Goal: Transaction & Acquisition: Book appointment/travel/reservation

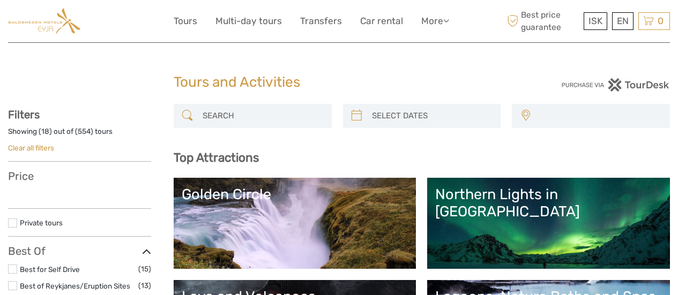
select select
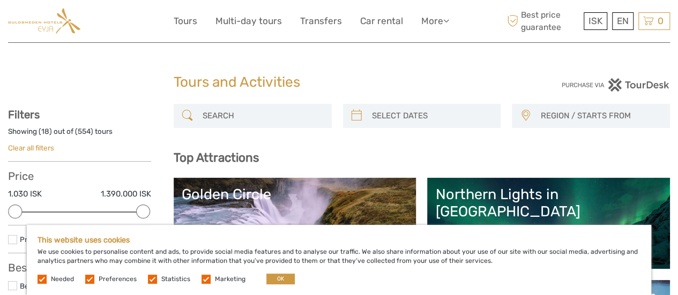
click at [203, 280] on label at bounding box center [206, 279] width 9 height 9
click at [0, 0] on input "checkbox" at bounding box center [0, 0] width 0 height 0
click at [286, 281] on button "OK" at bounding box center [280, 279] width 28 height 11
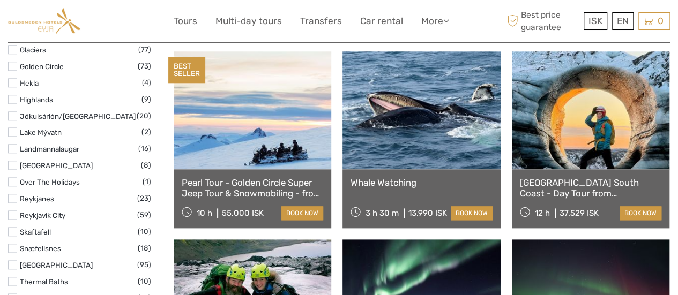
scroll to position [547, 0]
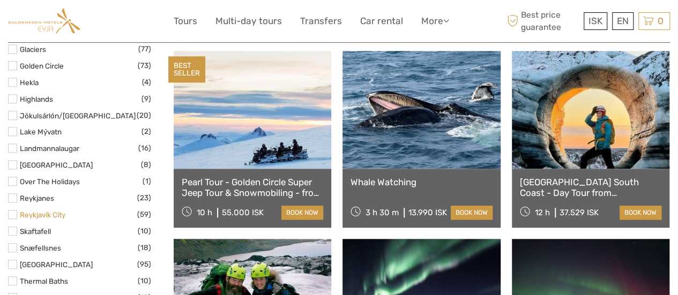
click at [36, 211] on link "Reykjavík City" at bounding box center [43, 215] width 46 height 9
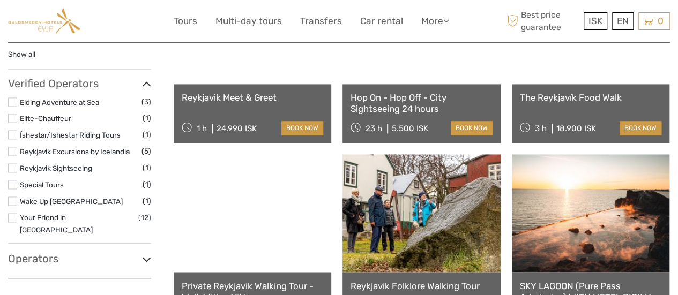
scroll to position [771, 0]
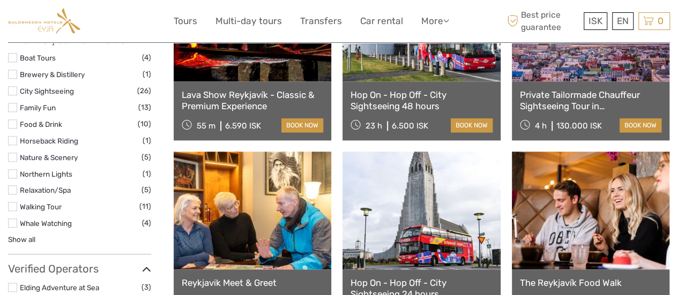
scroll to position [471, 0]
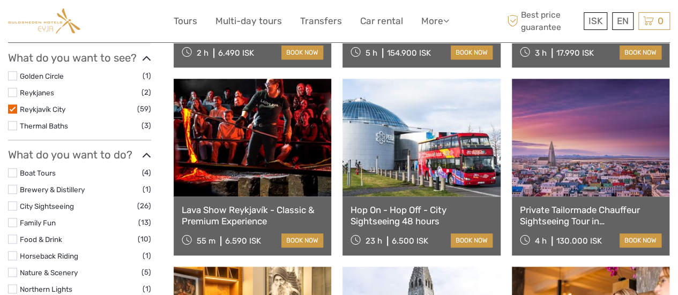
click at [11, 108] on label at bounding box center [12, 109] width 9 height 9
click at [0, 0] on input "checkbox" at bounding box center [0, 0] width 0 height 0
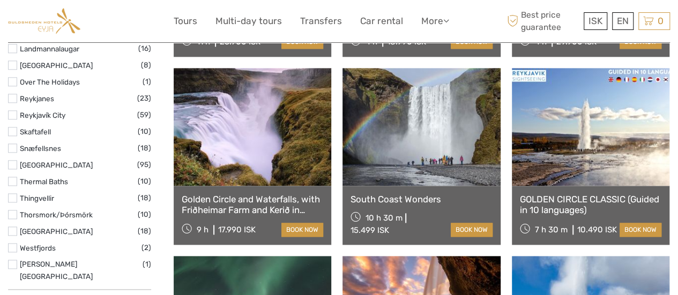
scroll to position [643, 0]
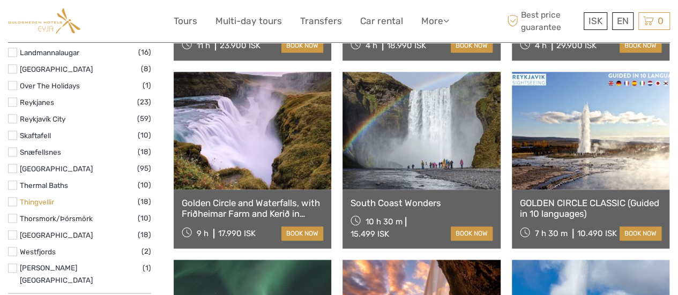
click at [50, 200] on link "Thingvellir" at bounding box center [37, 202] width 34 height 9
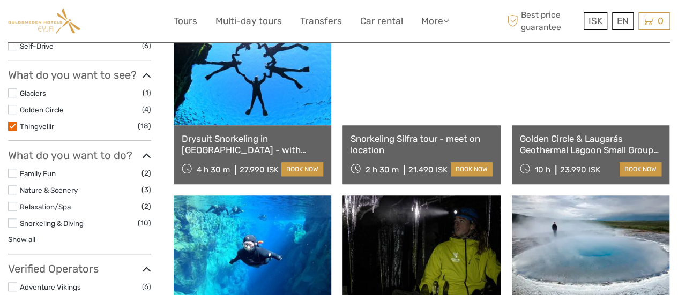
scroll to position [349, 0]
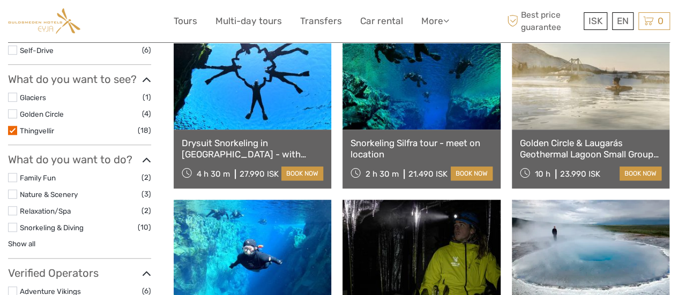
click at [14, 139] on div "What do you want to see? Glaciers (1) [GEOGRAPHIC_DATA] (4) Thingvellir (18) No…" at bounding box center [79, 109] width 143 height 72
click at [57, 211] on link "Relaxation/Spa" at bounding box center [45, 211] width 51 height 9
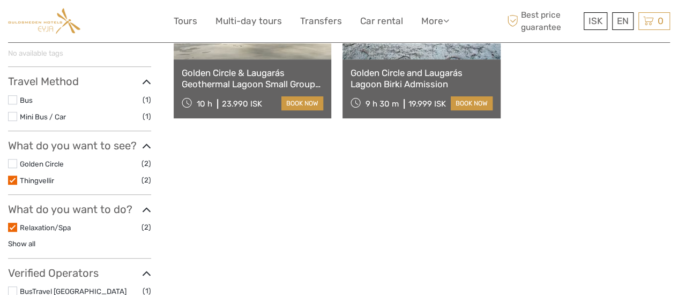
scroll to position [232, 0]
click at [11, 177] on label at bounding box center [12, 179] width 9 height 9
click at [0, 0] on input "checkbox" at bounding box center [0, 0] width 0 height 0
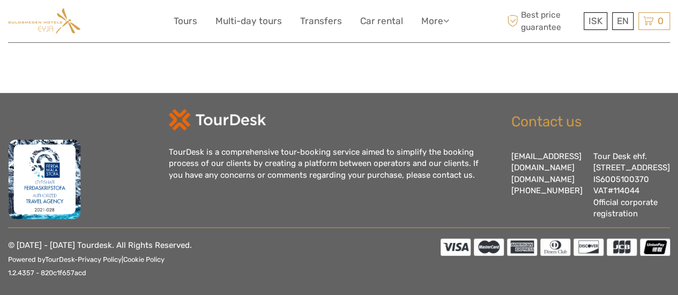
scroll to position [1356, 0]
